Goal: Task Accomplishment & Management: Manage account settings

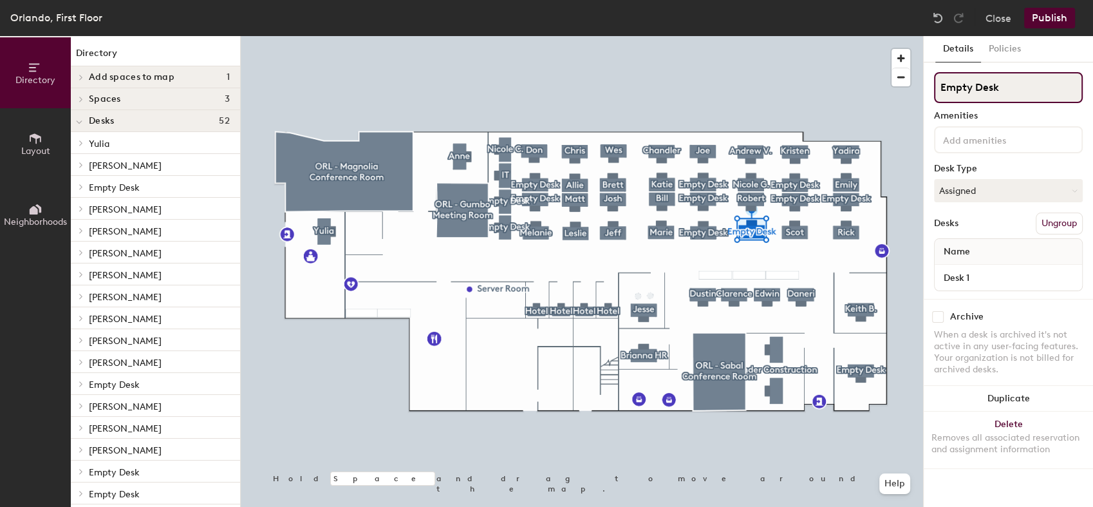
click at [903, 89] on div "Directory Layout Neighborhoods Directory Add spaces to map 1 (Future offices) S…" at bounding box center [546, 271] width 1093 height 471
type input "[PERSON_NAME]"
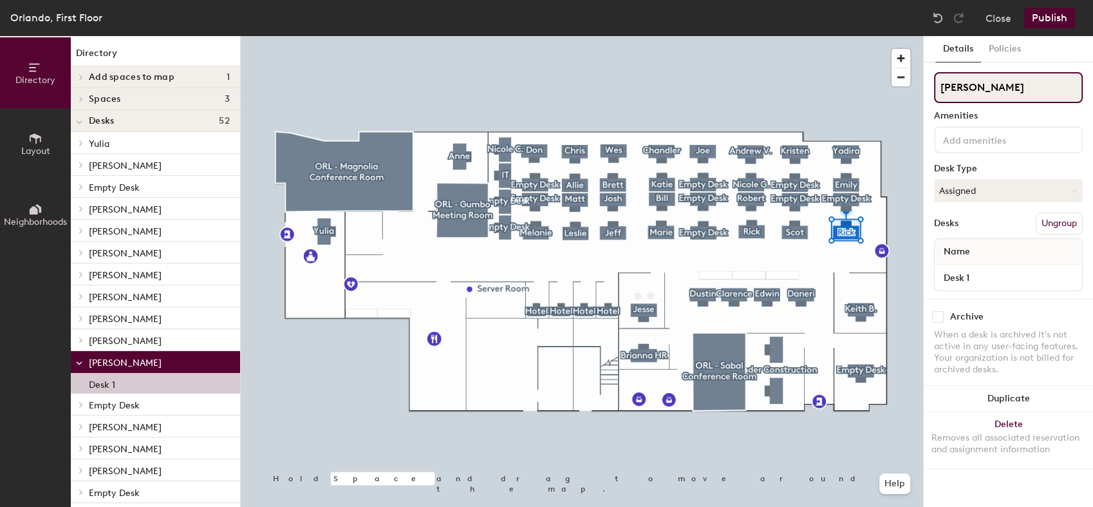
click at [1001, 88] on input "[PERSON_NAME]" at bounding box center [1008, 87] width 149 height 31
click at [907, 86] on div "Directory Layout Neighborhoods Directory Add spaces to map 1 (Future offices) S…" at bounding box center [546, 271] width 1093 height 471
type input "[PERSON_NAME]"
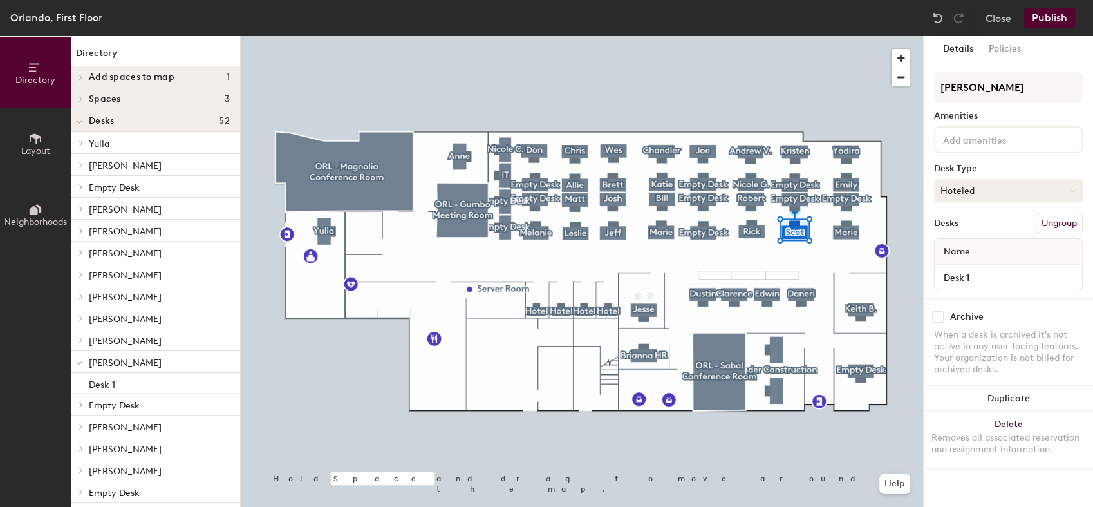
click at [995, 188] on button "Hoteled" at bounding box center [1008, 190] width 149 height 23
click at [987, 227] on div "Assigned" at bounding box center [999, 230] width 129 height 19
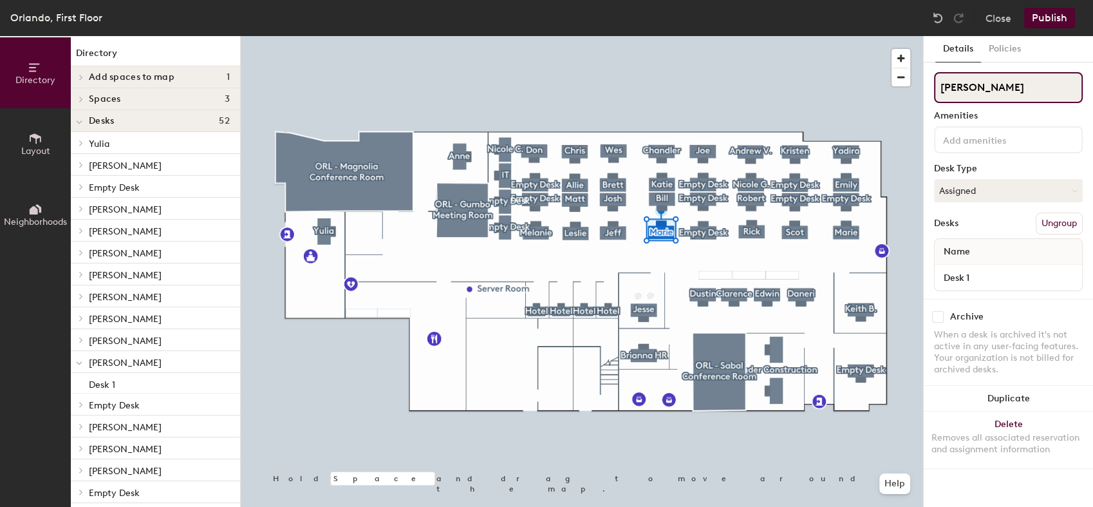
click at [986, 90] on input "[PERSON_NAME]" at bounding box center [1008, 87] width 149 height 31
click at [905, 98] on div "Directory Layout Neighborhoods Directory Add spaces to map 1 (Future offices) S…" at bounding box center [546, 271] width 1093 height 471
type input "[PERSON_NAME]"
drag, startPoint x: 981, startPoint y: 81, endPoint x: 905, endPoint y: 82, distance: 75.3
click at [905, 82] on div "Directory Layout Neighborhoods Directory Add spaces to map 1 (Future offices) S…" at bounding box center [546, 271] width 1093 height 471
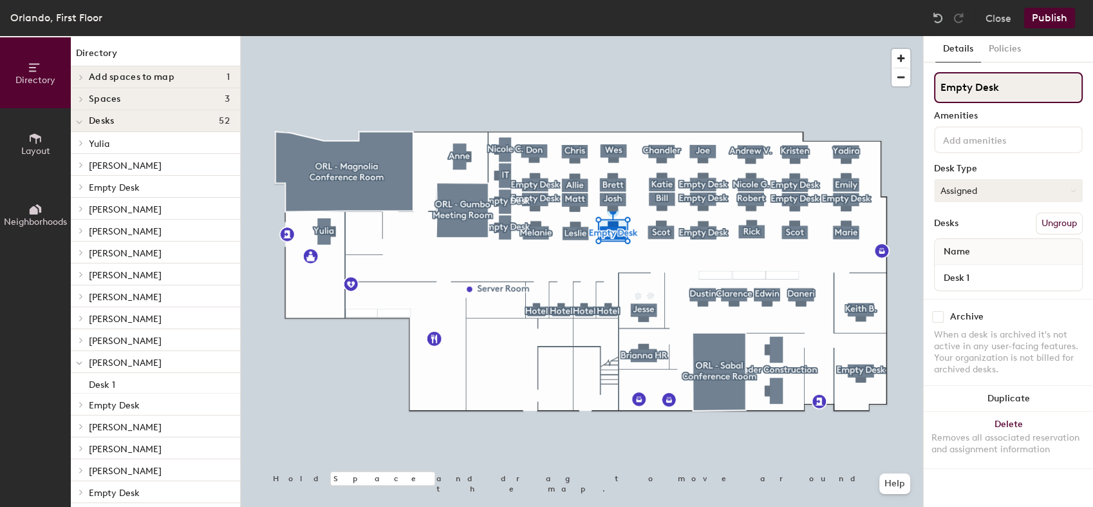
type input "Empty Desk"
click at [1021, 183] on button "Assigned" at bounding box center [1008, 190] width 149 height 23
drag, startPoint x: 992, startPoint y: 91, endPoint x: 892, endPoint y: 86, distance: 99.9
click at [892, 86] on div "Directory Layout Neighborhoods Directory Add spaces to map 1 (Future offices) S…" at bounding box center [546, 271] width 1093 height 471
paste input "[PERSON_NAME]"
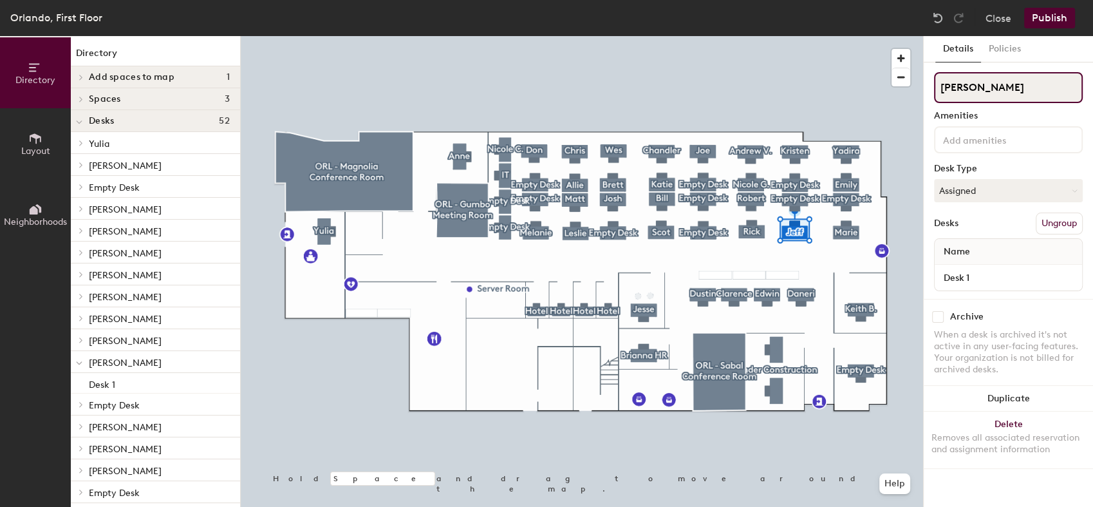
type input "[PERSON_NAME]"
click at [862, 82] on div "Directory Layout Neighborhoods Directory Add spaces to map 1 (Future offices) S…" at bounding box center [546, 271] width 1093 height 471
type input "Empty Desk"
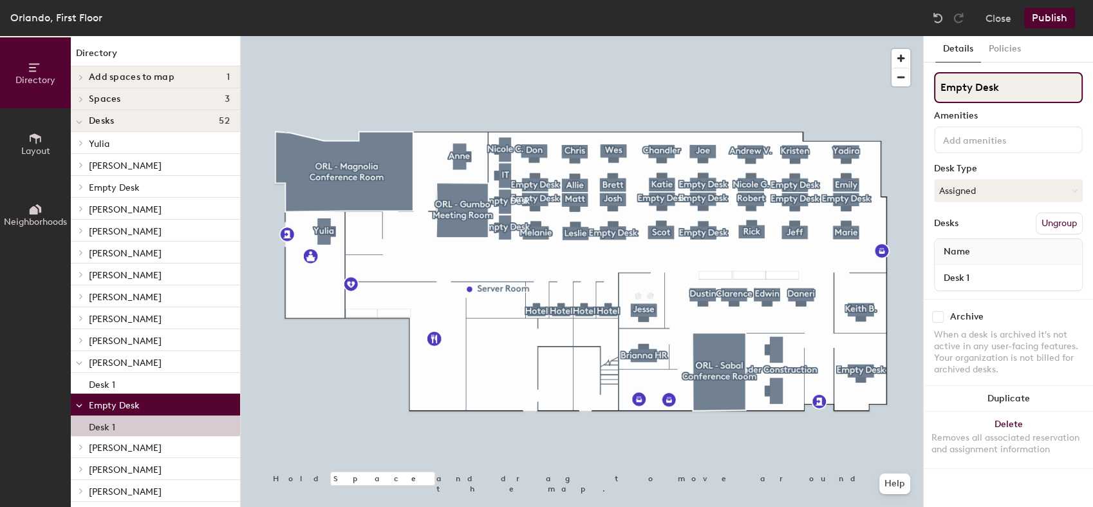
click at [979, 79] on input "Empty Desk" at bounding box center [1008, 87] width 149 height 31
click at [830, 85] on div "Directory Layout Neighborhoods Directory Add spaces to map 1 (Future offices) S…" at bounding box center [546, 271] width 1093 height 471
type input "Bill"
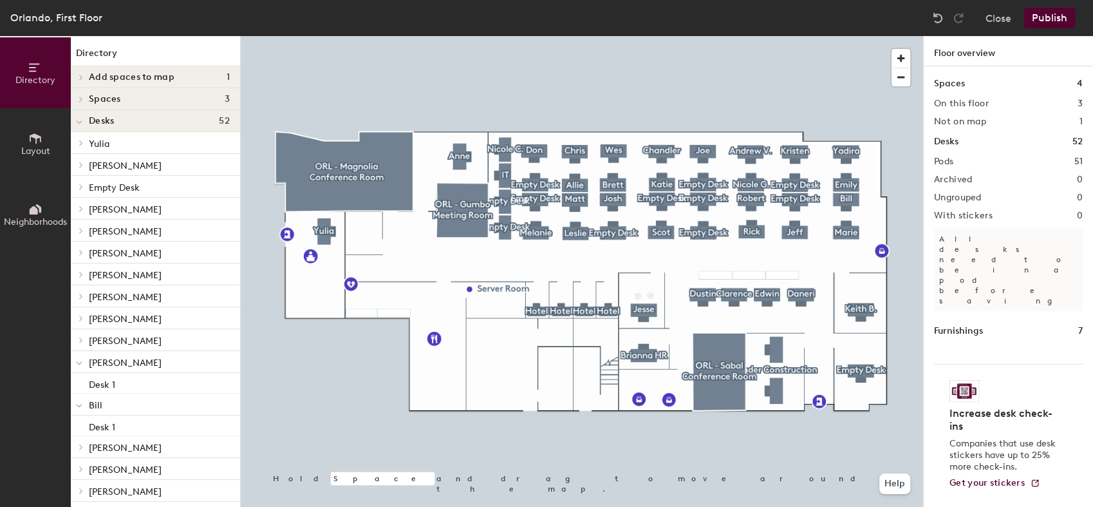
click at [1056, 20] on button "Publish" at bounding box center [1049, 18] width 51 height 21
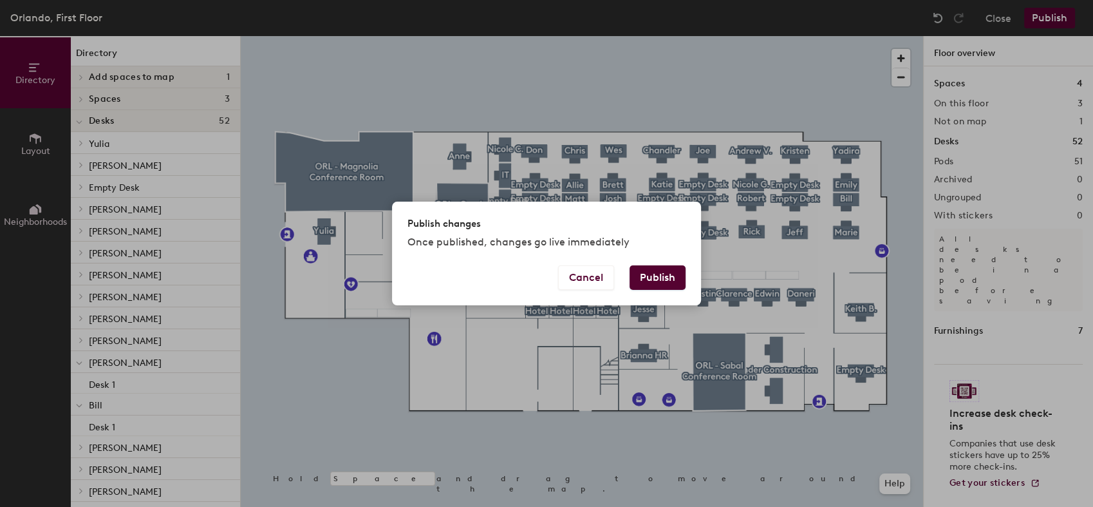
click at [646, 273] on button "Publish" at bounding box center [658, 277] width 56 height 24
